Goal: Information Seeking & Learning: Understand process/instructions

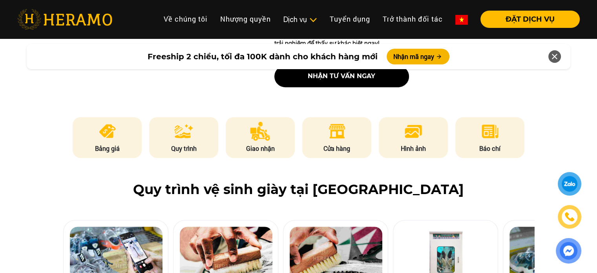
scroll to position [353, 0]
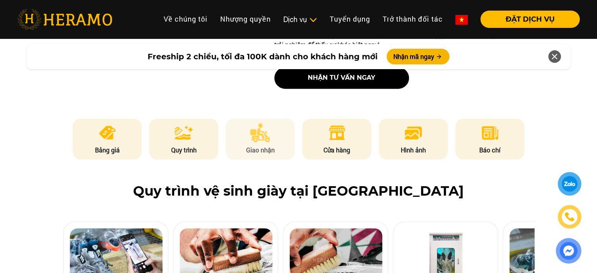
click at [262, 142] on img at bounding box center [260, 132] width 20 height 19
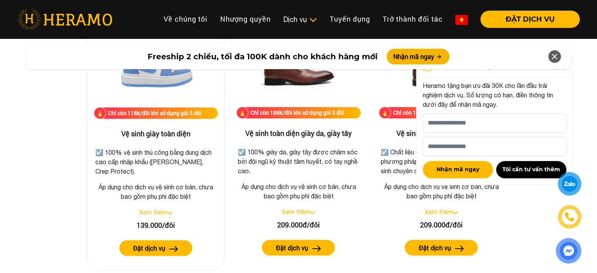
scroll to position [1119, 0]
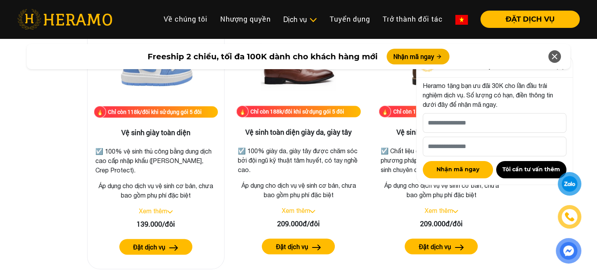
click at [170, 211] on img at bounding box center [169, 211] width 5 height 3
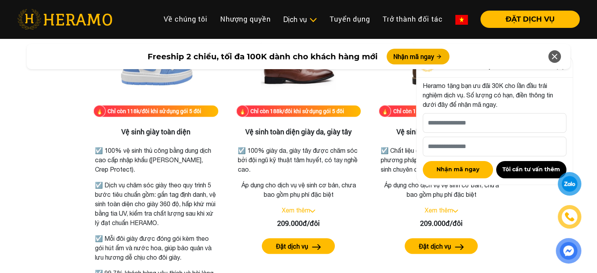
scroll to position [1119, 0]
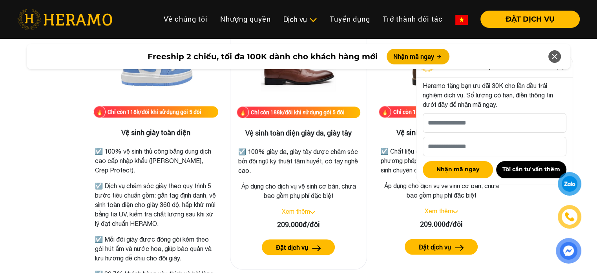
click at [305, 214] on link "Xem thêm" at bounding box center [295, 211] width 28 height 7
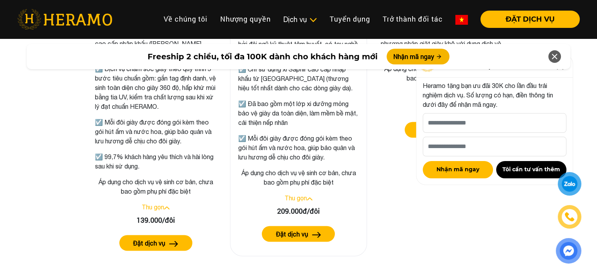
scroll to position [1237, 0]
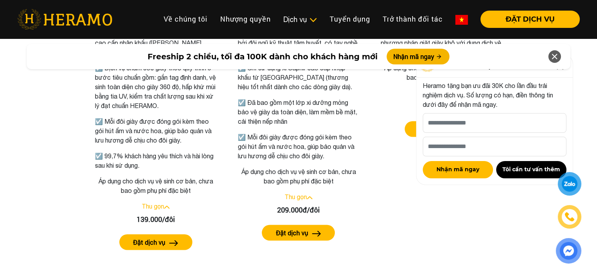
click at [559, 56] on div at bounding box center [554, 56] width 13 height 13
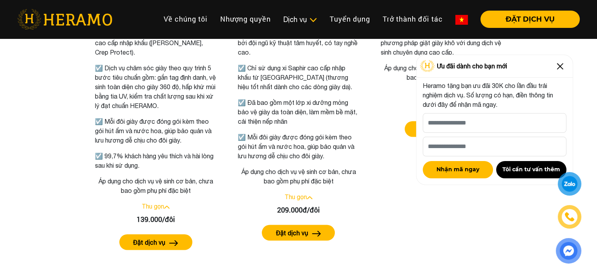
click at [559, 66] on img at bounding box center [560, 66] width 13 height 13
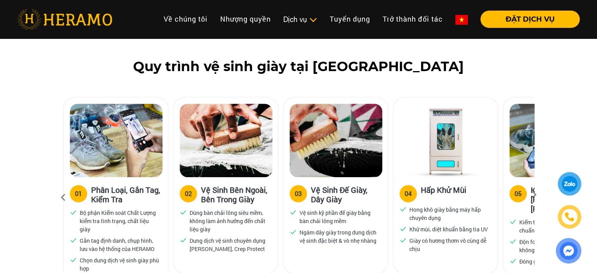
scroll to position [491, 0]
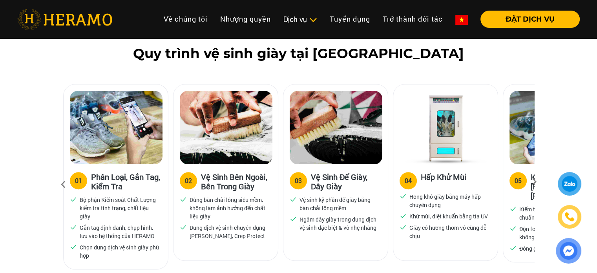
click at [532, 183] on icon at bounding box center [534, 184] width 14 height 5
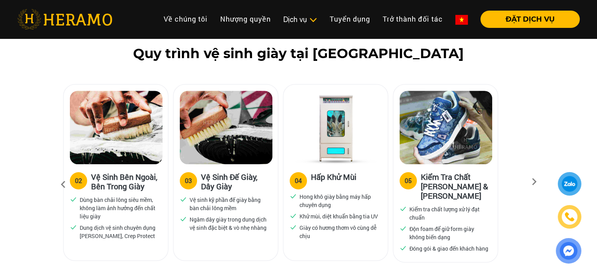
click at [532, 183] on icon at bounding box center [534, 184] width 14 height 5
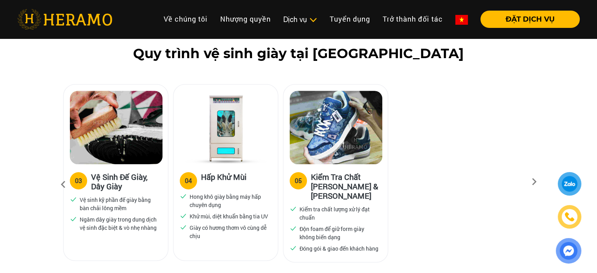
click at [61, 184] on icon at bounding box center [63, 184] width 14 height 21
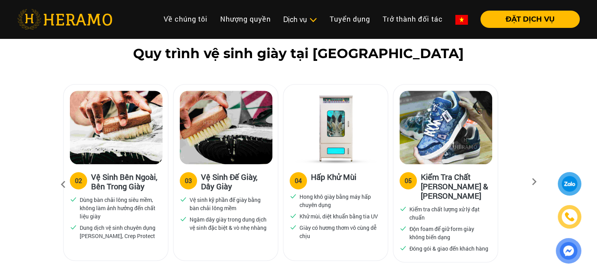
click at [61, 184] on icon at bounding box center [63, 184] width 14 height 21
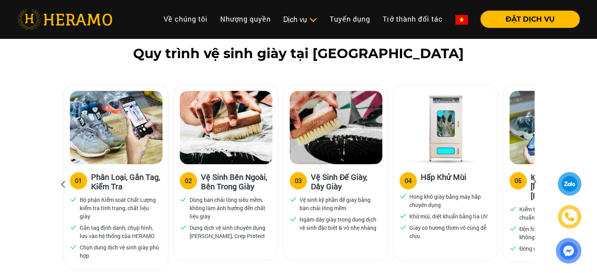
click at [61, 184] on icon at bounding box center [63, 184] width 14 height 21
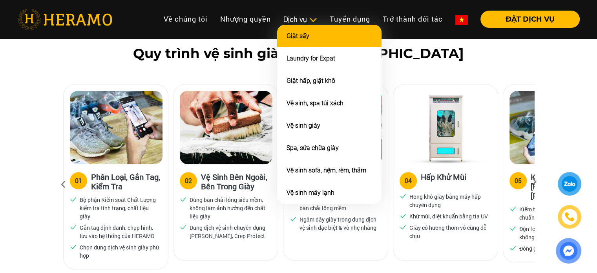
click at [291, 36] on link "Giặt sấy" at bounding box center [298, 35] width 23 height 7
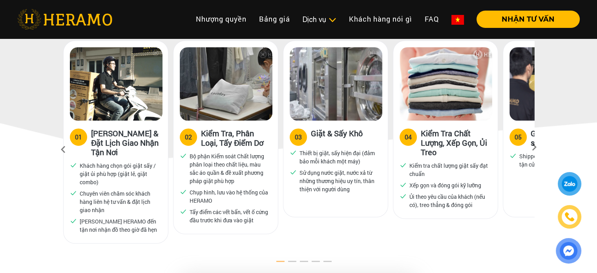
scroll to position [432, 0]
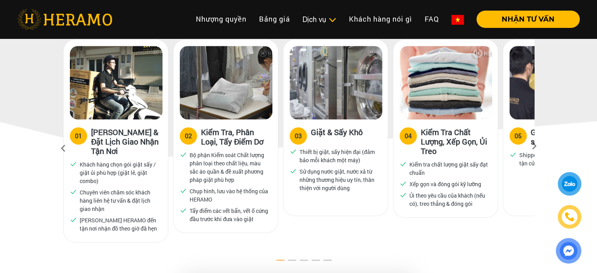
click at [523, 127] on label "05" at bounding box center [518, 135] width 17 height 17
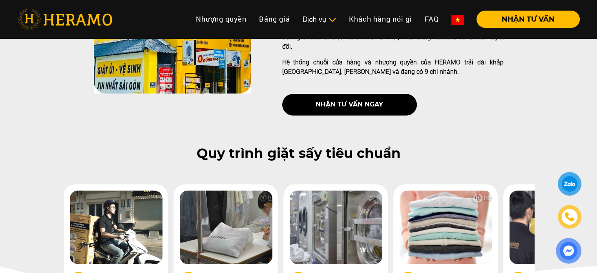
scroll to position [275, 0]
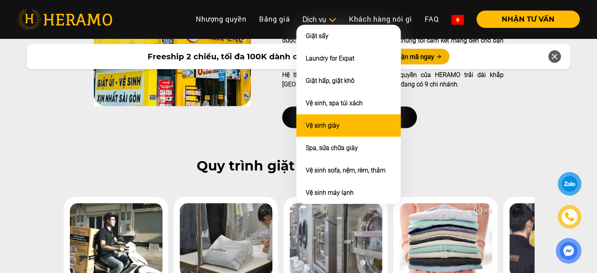
click at [330, 115] on li "Vệ sinh giày" at bounding box center [348, 125] width 104 height 22
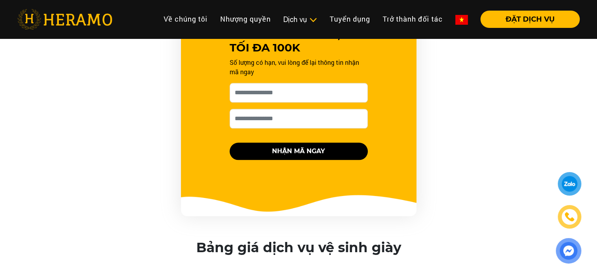
scroll to position [864, 0]
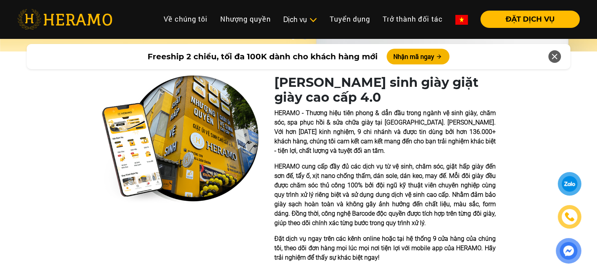
scroll to position [91, 0]
